Goal: Information Seeking & Learning: Find specific fact

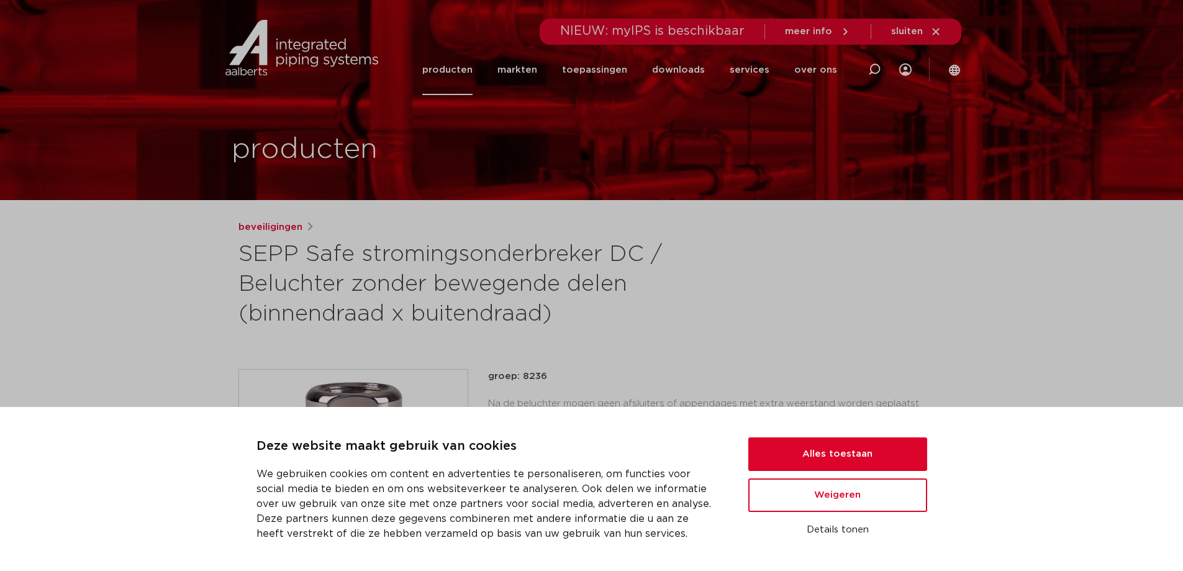
scroll to position [124, 0]
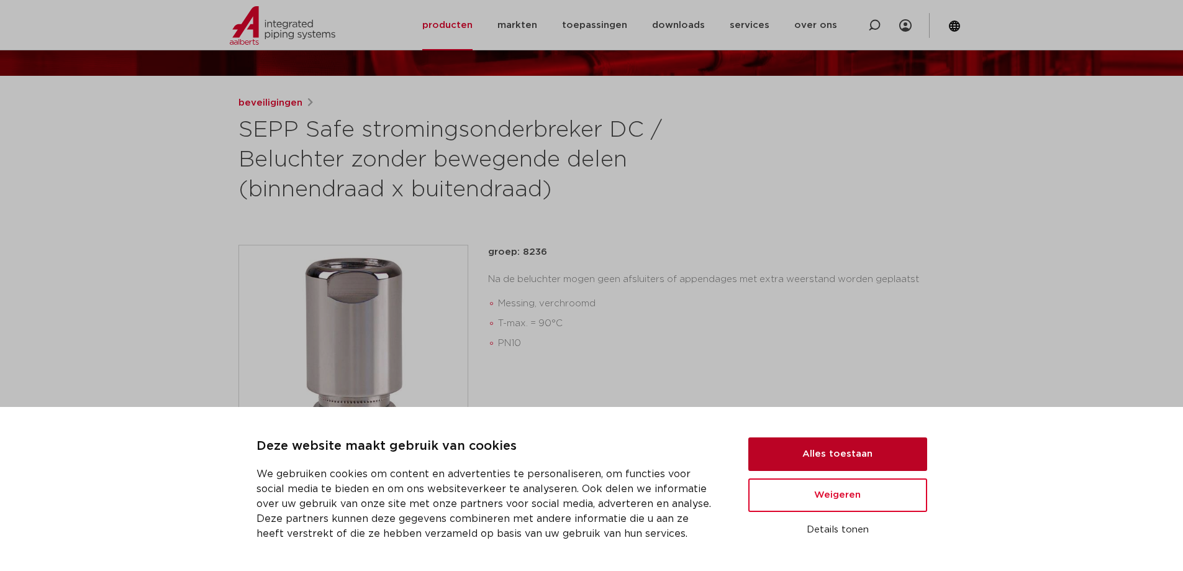
click at [844, 454] on button "Alles toestaan" at bounding box center [837, 454] width 179 height 34
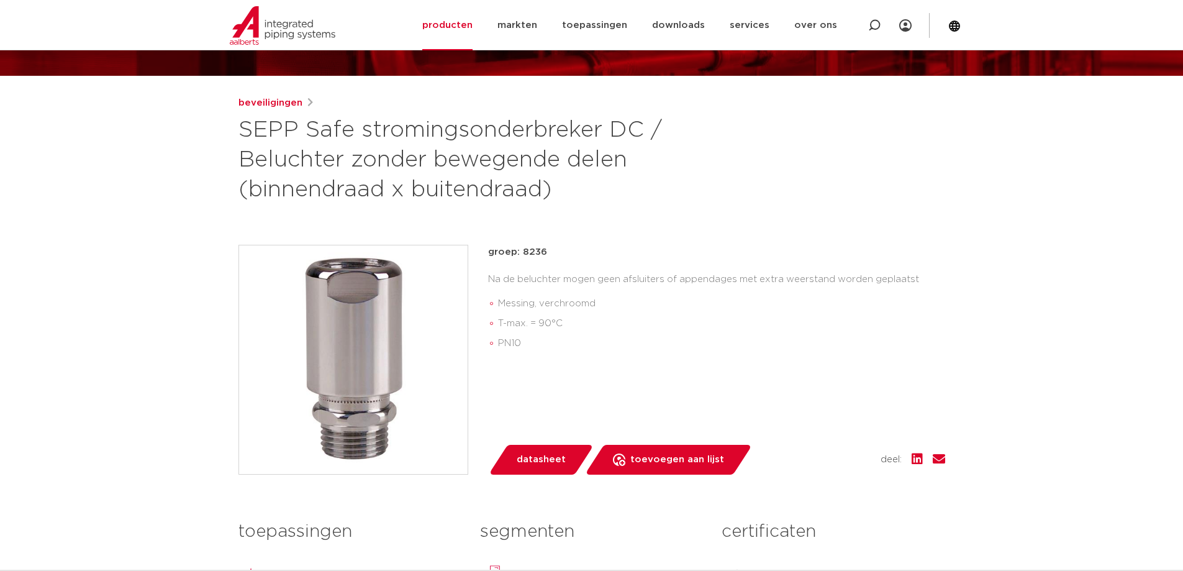
scroll to position [186, 0]
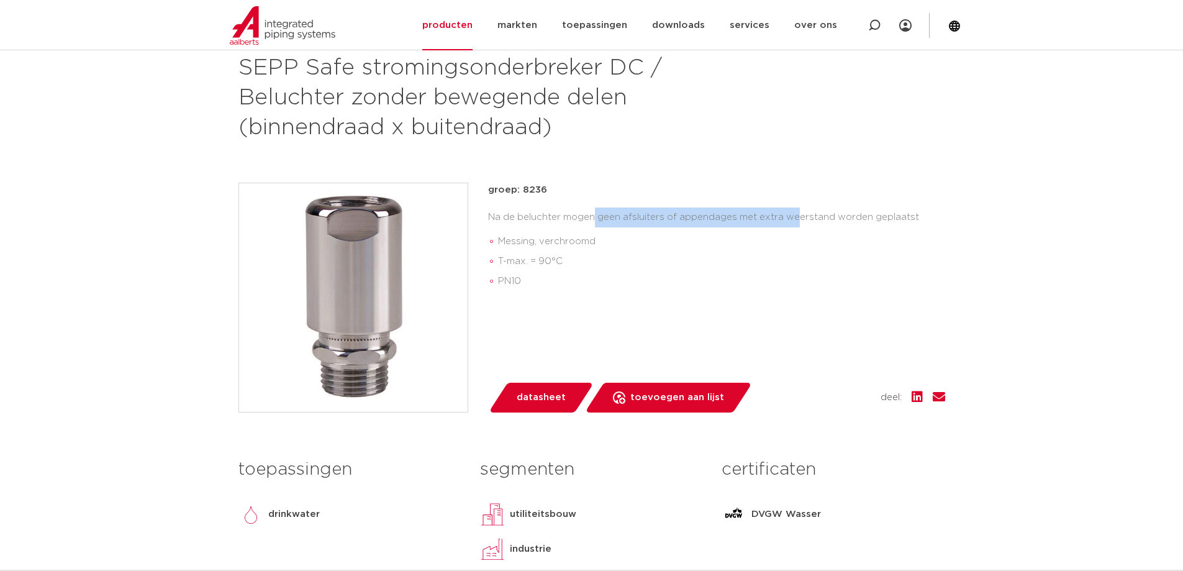
drag, startPoint x: 489, startPoint y: 218, endPoint x: 690, endPoint y: 216, distance: 201.1
click at [690, 216] on div "Na de beluchter mogen geen afsluiters of appendages met extra weerstand worden …" at bounding box center [716, 251] width 457 height 89
click at [933, 217] on div "Na de beluchter mogen geen afsluiters of appendages met extra weerstand worden …" at bounding box center [716, 251] width 457 height 89
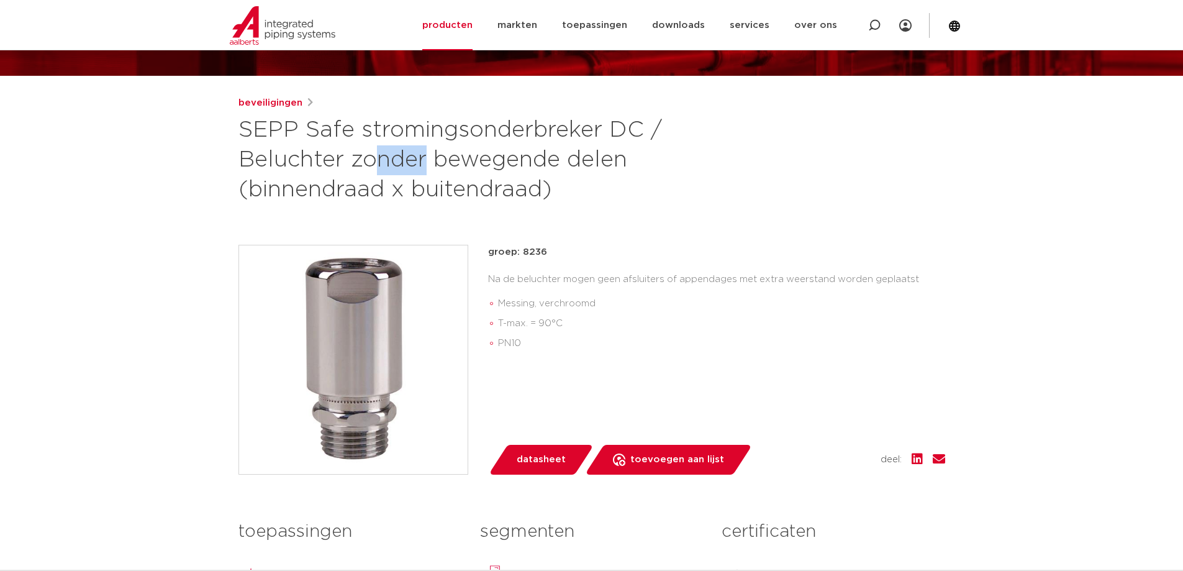
drag, startPoint x: 611, startPoint y: 132, endPoint x: 663, endPoint y: 132, distance: 51.5
click at [663, 132] on h1 "SEPP Safe stromingsonderbreker DC / Beluchter zonder bewegende delen (binnendra…" at bounding box center [471, 159] width 466 height 89
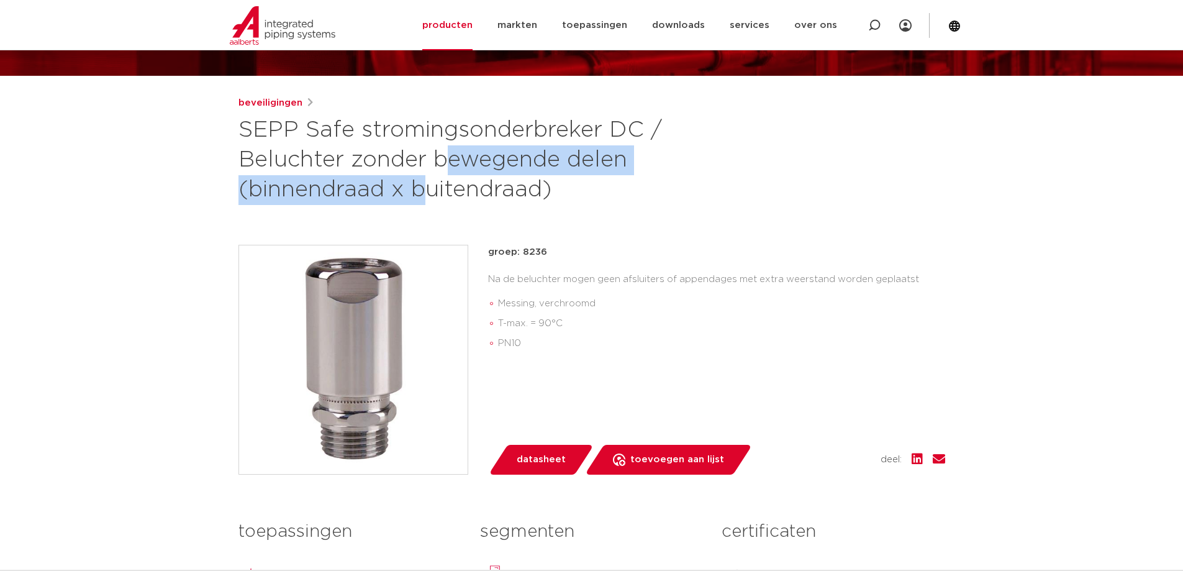
drag, startPoint x: 258, startPoint y: 165, endPoint x: 668, endPoint y: 165, distance: 410.4
click at [667, 165] on h1 "SEPP Safe stromingsonderbreker DC / Beluchter zonder bewegende delen (binnendra…" at bounding box center [471, 159] width 466 height 89
click at [669, 165] on h1 "SEPP Safe stromingsonderbreker DC / Beluchter zonder bewegende delen (binnendra…" at bounding box center [471, 159] width 466 height 89
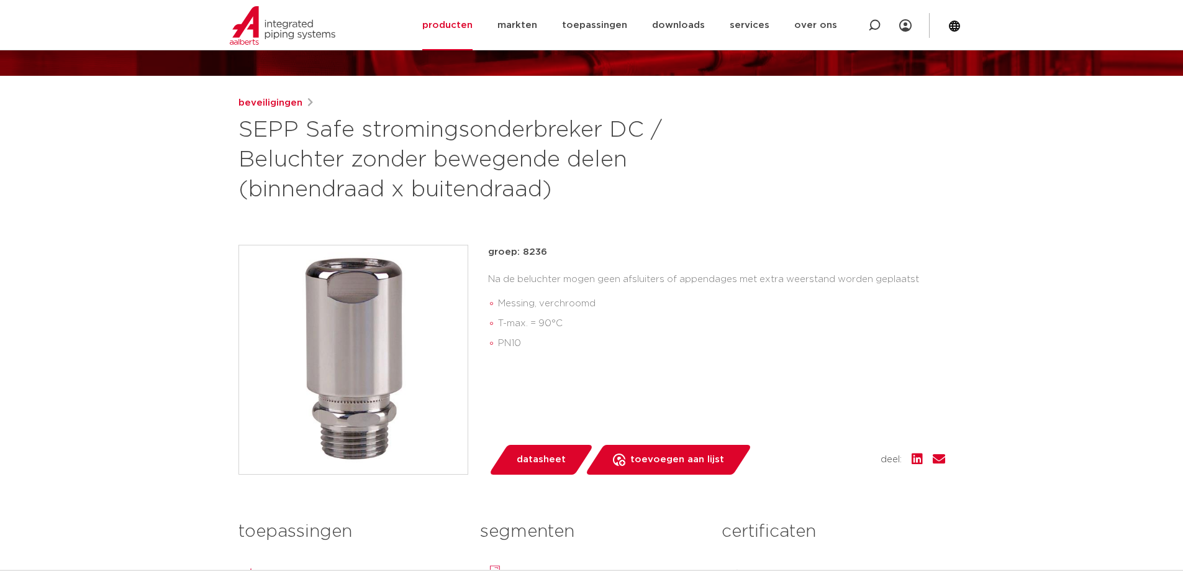
click at [567, 235] on div "beveiligingen SEPP Safe stromingsonderbreker DC / Beluchter zonder bewegende de…" at bounding box center [591, 379] width 726 height 567
drag, startPoint x: 523, startPoint y: 250, endPoint x: 544, endPoint y: 251, distance: 21.2
click at [544, 251] on p "groep: 8236" at bounding box center [716, 252] width 457 height 15
copy p "8236"
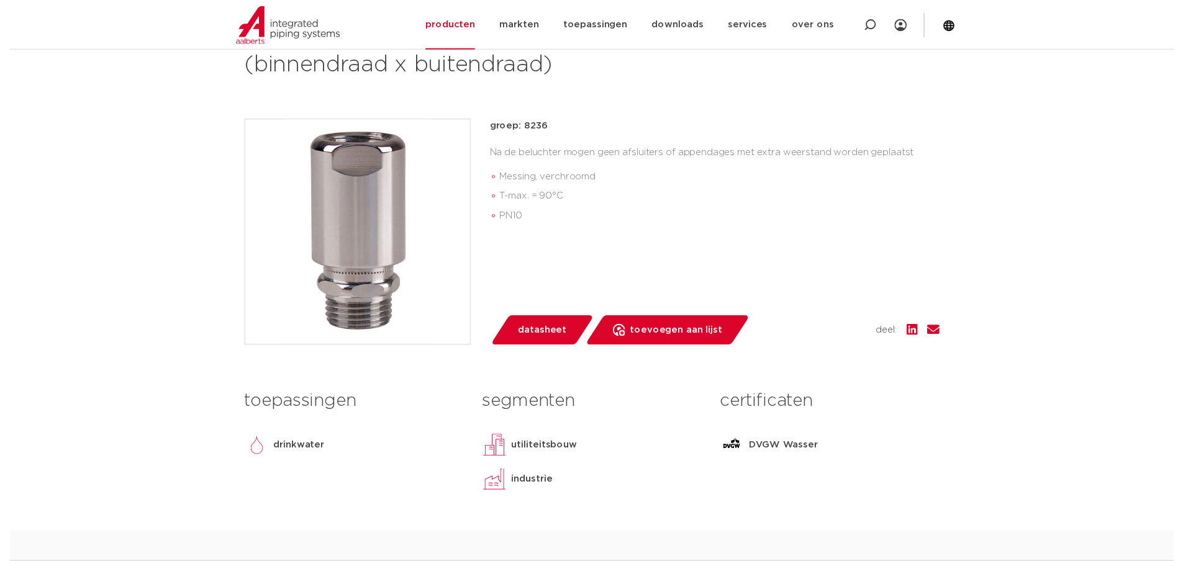
scroll to position [310, 0]
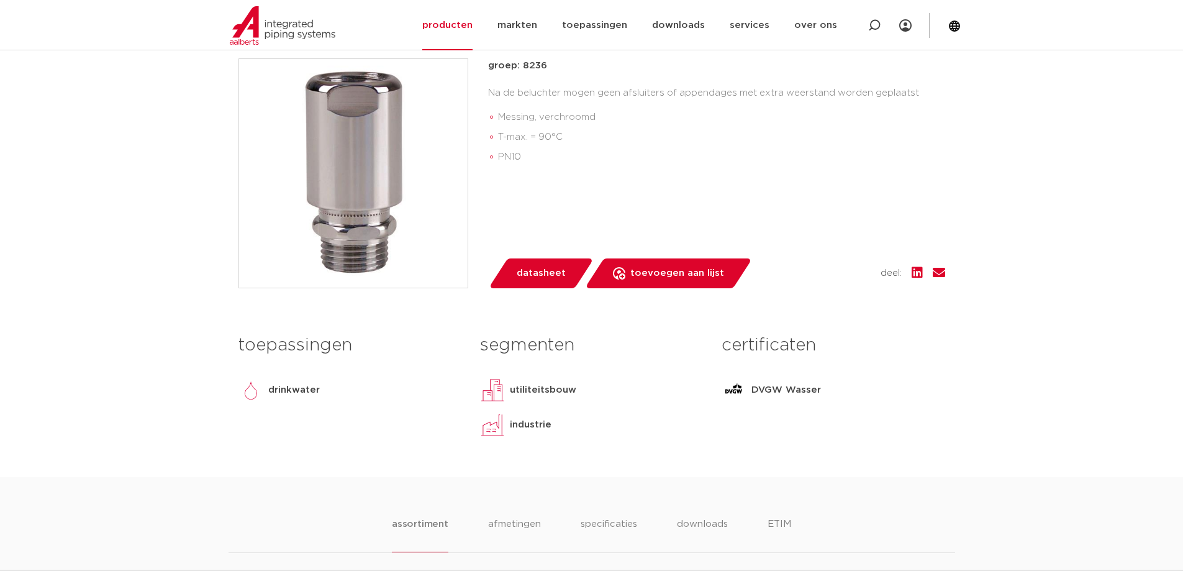
click at [546, 278] on span "datasheet" at bounding box center [541, 273] width 49 height 20
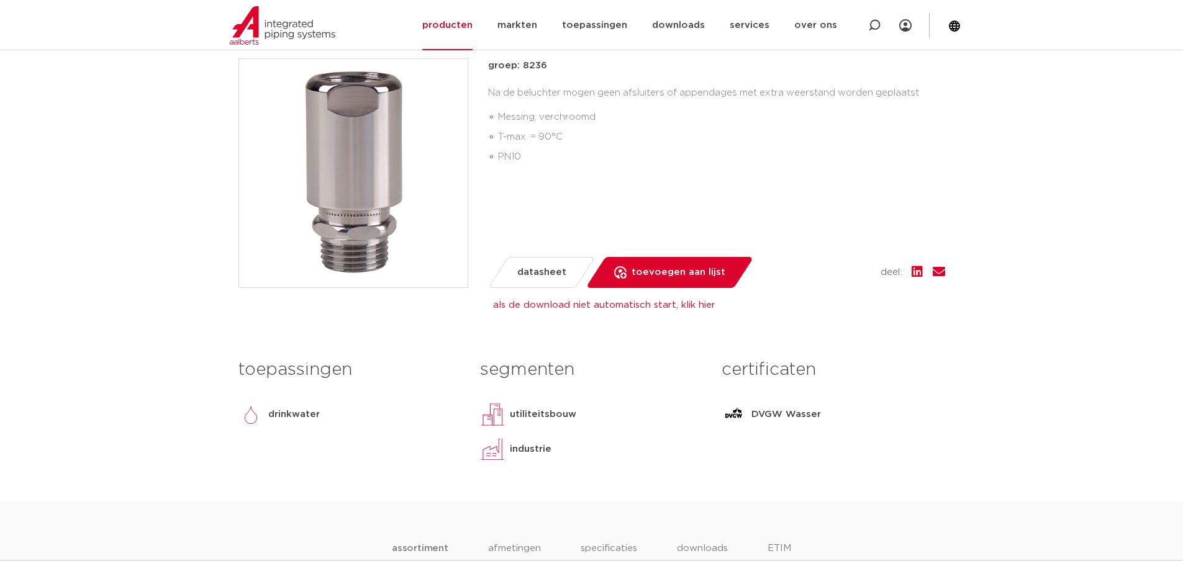
scroll to position [248, 0]
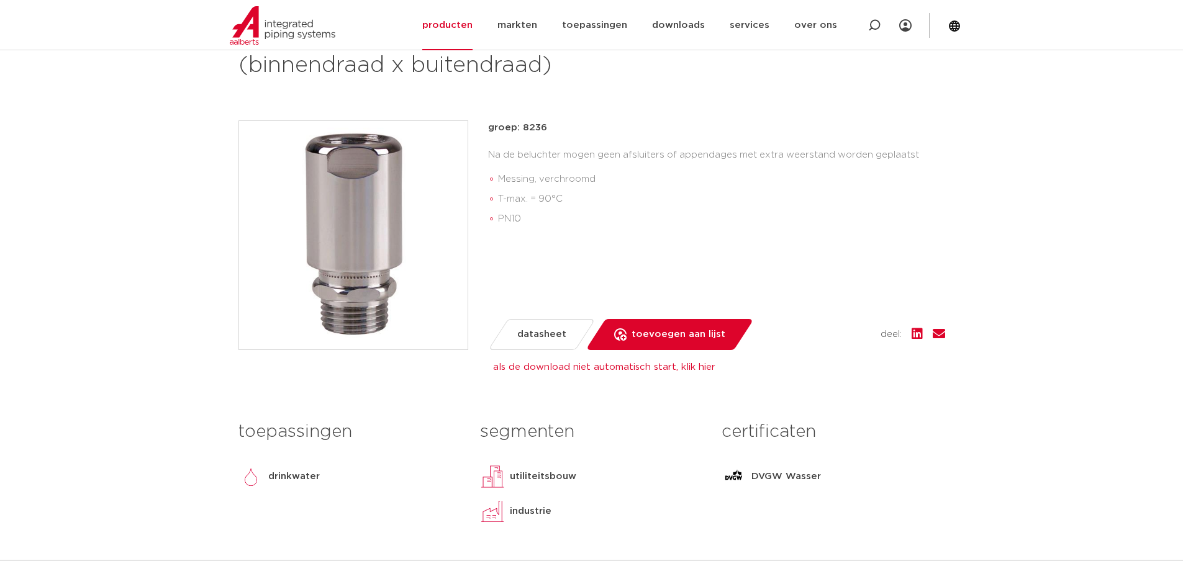
click at [909, 212] on li "PN10" at bounding box center [721, 219] width 447 height 20
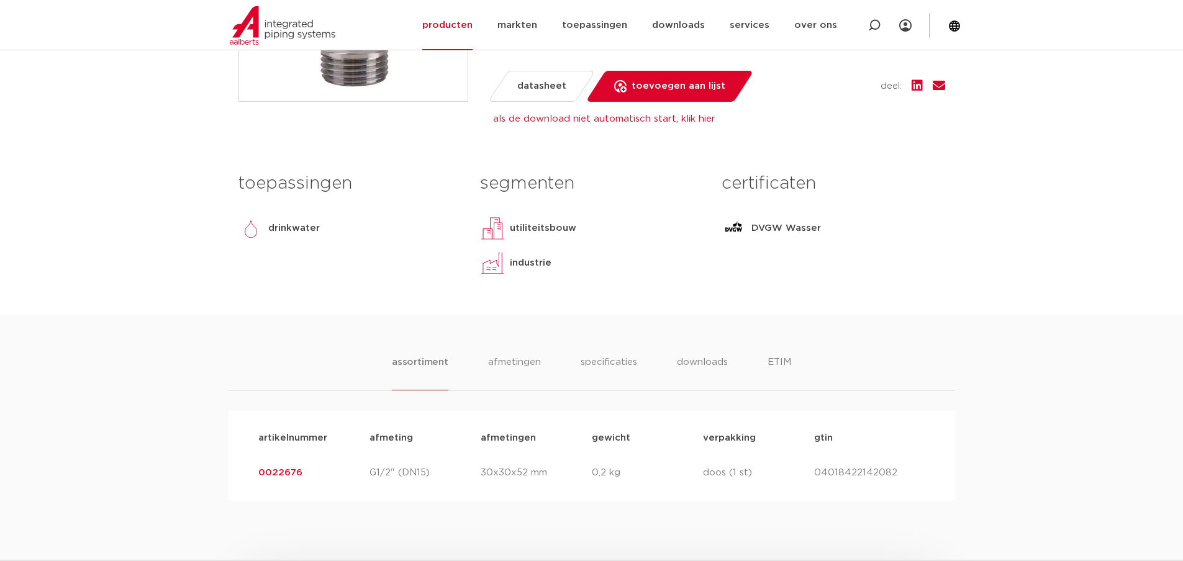
scroll to position [683, 0]
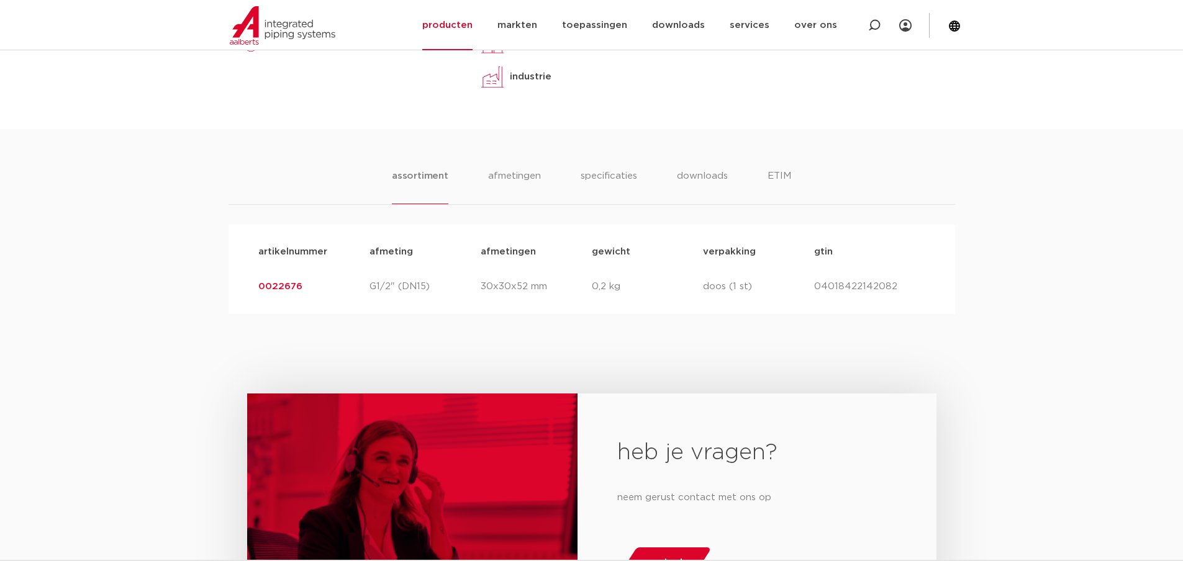
drag, startPoint x: 311, startPoint y: 289, endPoint x: 253, endPoint y: 290, distance: 57.7
click at [253, 290] on div "artikelnummer 0022676 afmeting G1/2" (DN15) [GEOGRAPHIC_DATA] 30x30x52 mm gewic…" at bounding box center [591, 286] width 687 height 35
copy link "0022676"
click at [359, 341] on div "heb je vragen? neem gerust contact met ons op contact" at bounding box center [591, 515] width 1183 height 402
click at [294, 285] on link "0022676" at bounding box center [280, 286] width 44 height 9
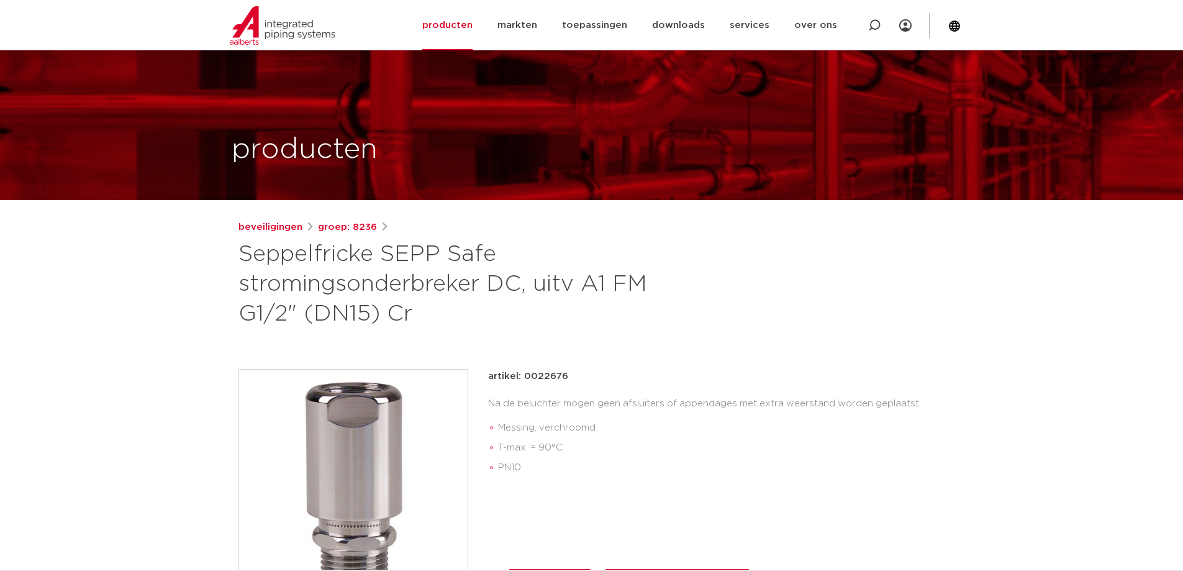
scroll to position [186, 0]
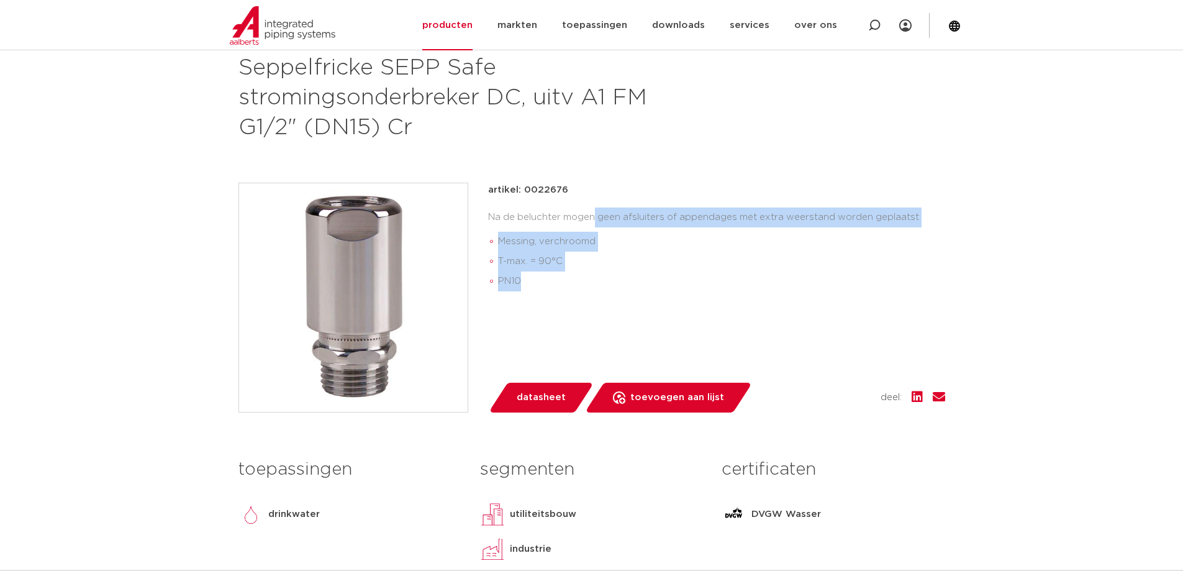
drag, startPoint x: 552, startPoint y: 297, endPoint x: 480, endPoint y: 201, distance: 119.7
click at [480, 201] on div "artikel: 0022676 Na de beluchter mogen geen afsluiters of appendages met extra …" at bounding box center [591, 298] width 706 height 230
drag, startPoint x: 482, startPoint y: 192, endPoint x: 576, endPoint y: 279, distance: 127.8
click at [576, 279] on div "artikel: 0022676 Na de beluchter mogen geen afsluiters of appendages met extra …" at bounding box center [591, 298] width 706 height 230
click at [576, 279] on li "PN10" at bounding box center [721, 281] width 447 height 20
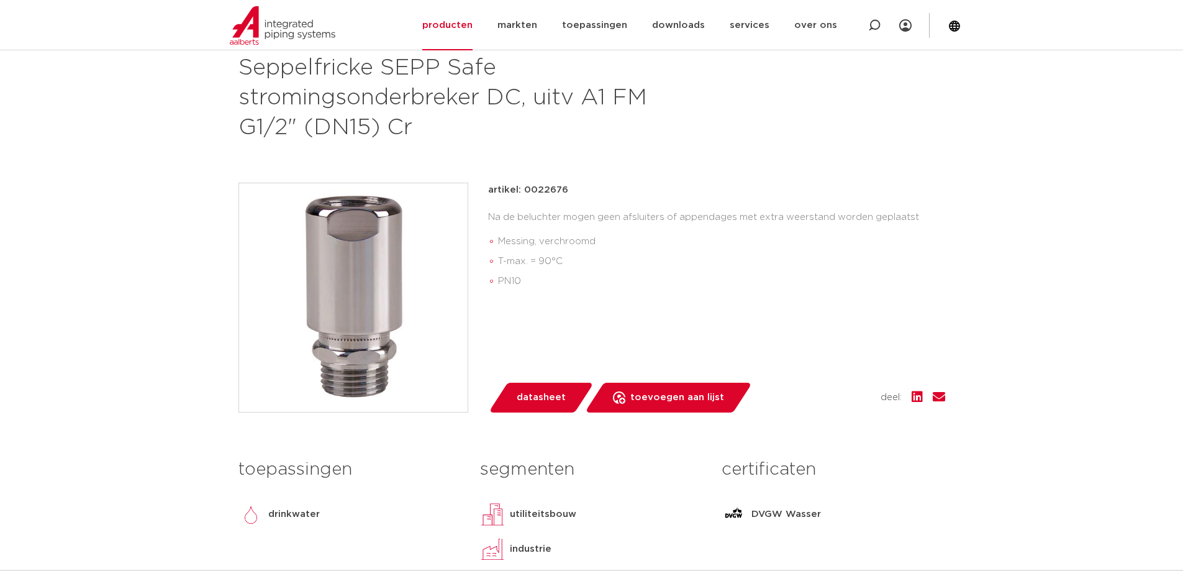
click at [583, 279] on li "PN10" at bounding box center [721, 281] width 447 height 20
drag, startPoint x: 571, startPoint y: 192, endPoint x: 520, endPoint y: 189, distance: 51.0
click at [520, 189] on div "artikel: 0022676" at bounding box center [716, 190] width 457 height 15
copy p "0022676"
